Goal: Information Seeking & Learning: Learn about a topic

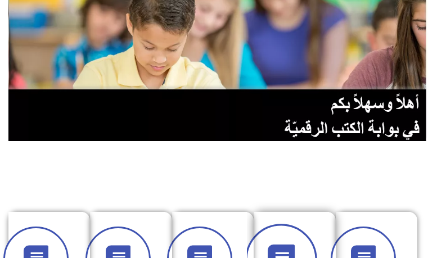
scroll to position [169, 0]
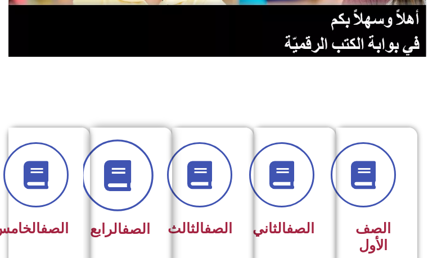
click at [108, 176] on icon at bounding box center [117, 175] width 31 height 31
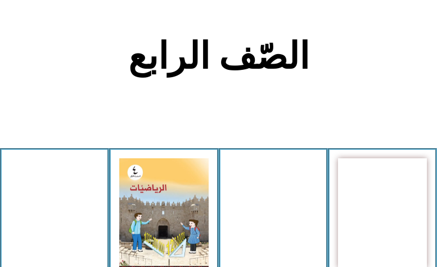
scroll to position [225, 0]
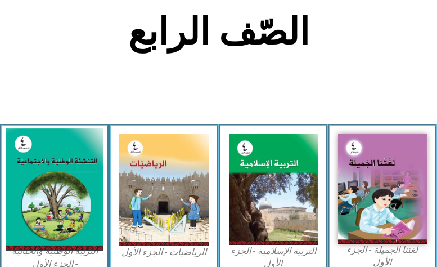
click at [91, 160] on img at bounding box center [55, 189] width 98 height 122
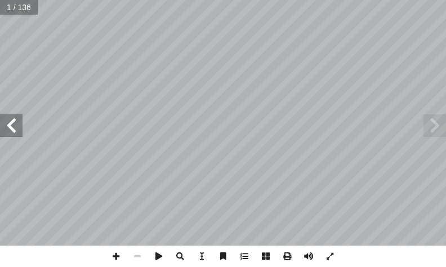
click at [20, 133] on span at bounding box center [11, 125] width 23 height 23
click at [19, 131] on span at bounding box center [11, 125] width 23 height 23
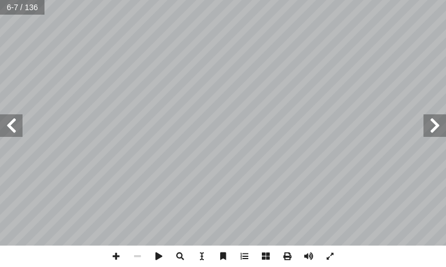
click at [19, 131] on span at bounding box center [11, 125] width 23 height 23
click at [242, 254] on span at bounding box center [244, 255] width 21 height 21
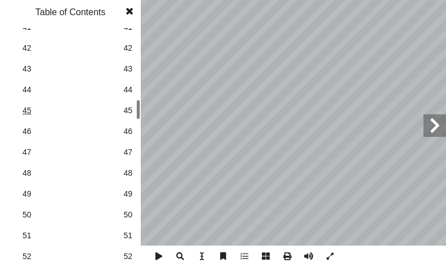
click at [28, 107] on span "45" at bounding box center [71, 111] width 96 height 12
click at [129, 15] on span at bounding box center [129, 11] width 20 height 23
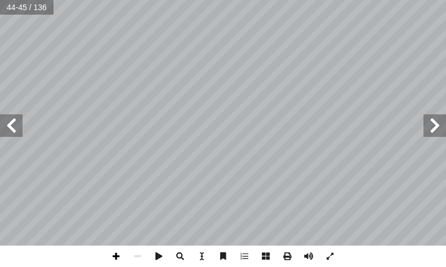
click at [117, 253] on span at bounding box center [115, 255] width 21 height 21
click at [5, 135] on span at bounding box center [11, 125] width 23 height 23
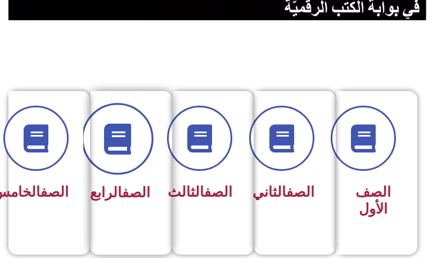
scroll to position [225, 0]
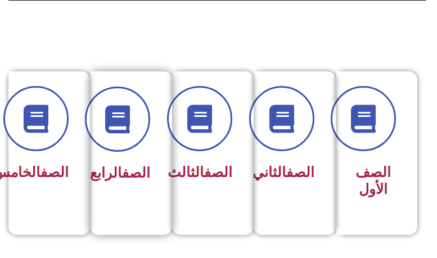
click at [131, 175] on link "الصف" at bounding box center [136, 173] width 28 height 16
